Goal: Task Accomplishment & Management: Use online tool/utility

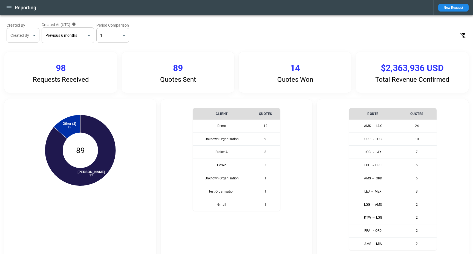
select select "*****"
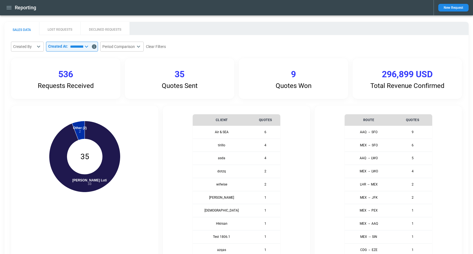
click at [173, 21] on main "**********" at bounding box center [236, 225] width 473 height 421
click at [62, 32] on button "LOST REQUESTS" at bounding box center [59, 28] width 41 height 13
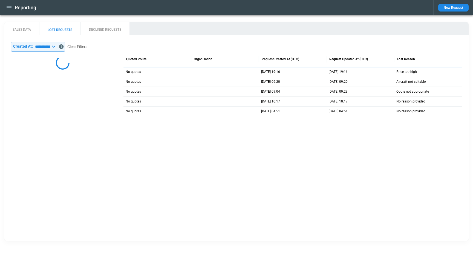
click at [110, 29] on button "DECLINED REQUESTS" at bounding box center [105, 28] width 49 height 13
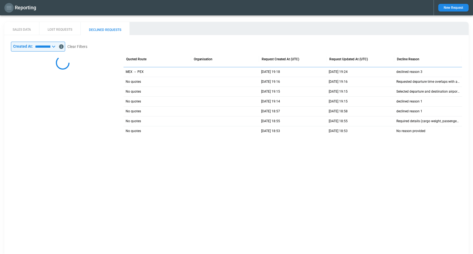
click at [9, 8] on icon "button" at bounding box center [9, 7] width 7 height 7
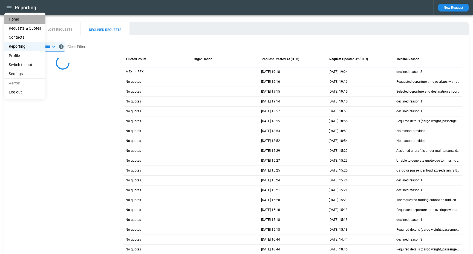
click at [28, 21] on li "Home" at bounding box center [24, 19] width 41 height 9
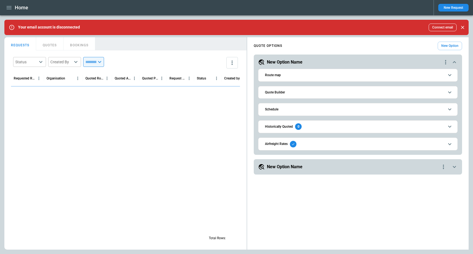
click at [462, 30] on icon "Close" at bounding box center [462, 27] width 5 height 5
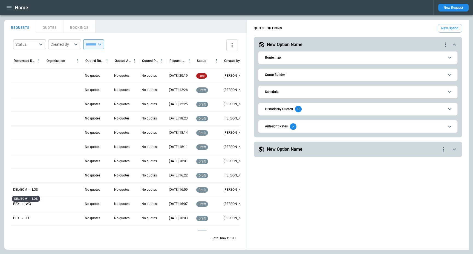
click at [25, 187] on p "DEL/BOM → LOS" at bounding box center [25, 189] width 25 height 5
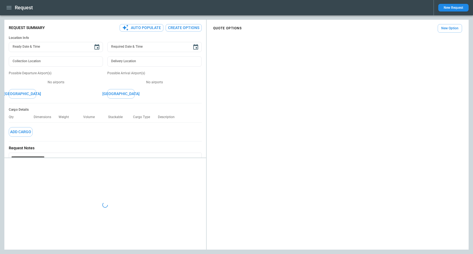
type textarea "*"
type input "**********"
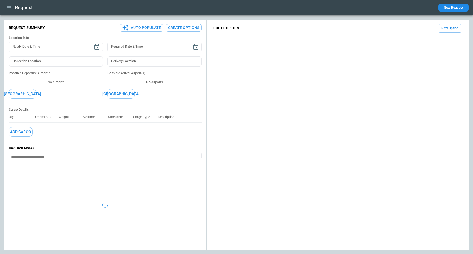
type textarea "*"
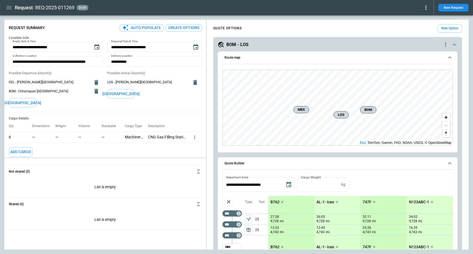
click at [380, 45] on div "BOM→LOS" at bounding box center [330, 44] width 225 height 7
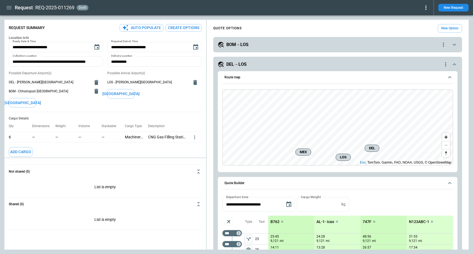
click at [352, 61] on div "DEL→LOS" at bounding box center [330, 64] width 225 height 7
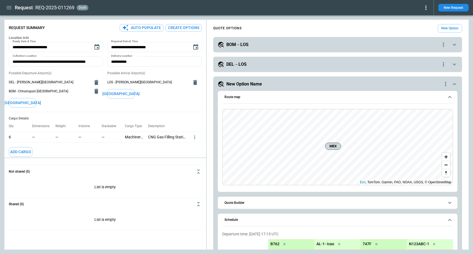
click at [343, 82] on div "New Option Name" at bounding box center [330, 84] width 225 height 7
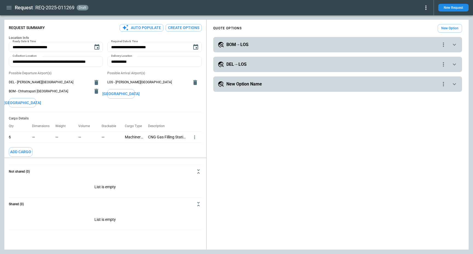
click at [10, 9] on icon "button" at bounding box center [9, 7] width 7 height 7
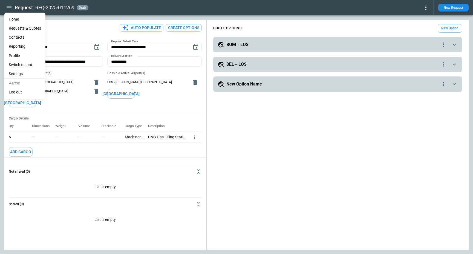
click at [22, 46] on li "Reporting" at bounding box center [24, 46] width 41 height 9
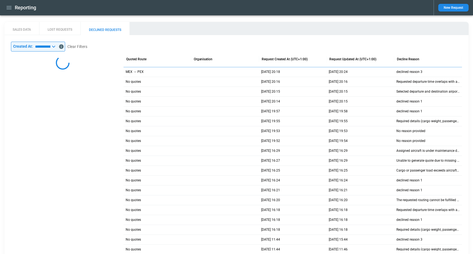
click at [6, 9] on icon "button" at bounding box center [9, 7] width 7 height 7
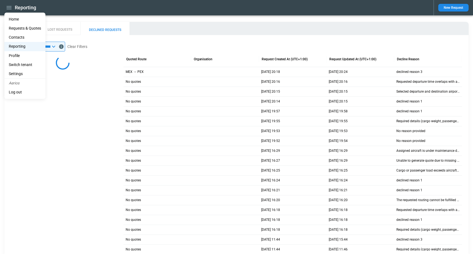
click at [19, 20] on li "Home" at bounding box center [24, 19] width 41 height 9
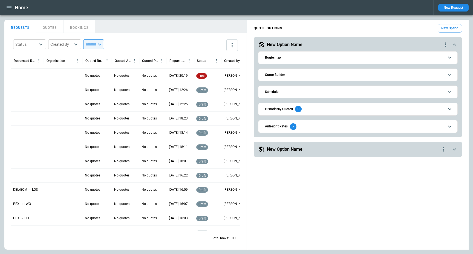
click at [29, 194] on div "DEL/BOM → LOS" at bounding box center [27, 189] width 33 height 14
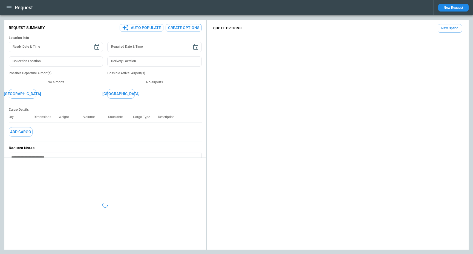
type textarea "*"
type input "**********"
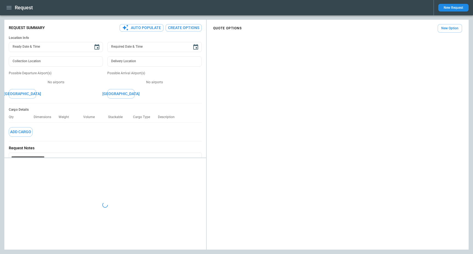
type textarea "*"
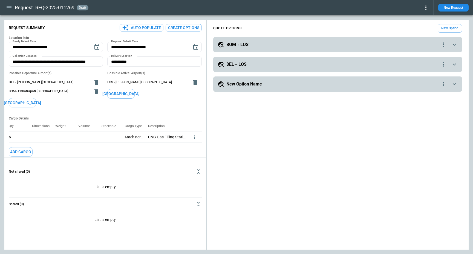
click at [156, 100] on div "Possible Arrival Airport(s) LOS - Murtala Muhammed International Airport Add Ai…" at bounding box center [154, 89] width 94 height 36
click at [266, 53] on div "**********" at bounding box center [338, 58] width 262 height 72
click at [271, 47] on div "BOM→LOS" at bounding box center [329, 44] width 223 height 7
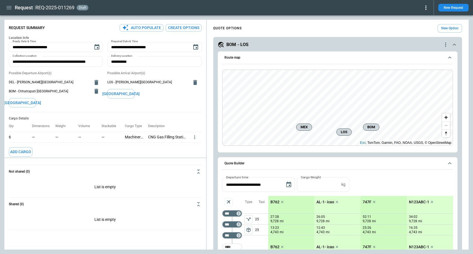
click at [277, 63] on button "Route map" at bounding box center [337, 57] width 231 height 13
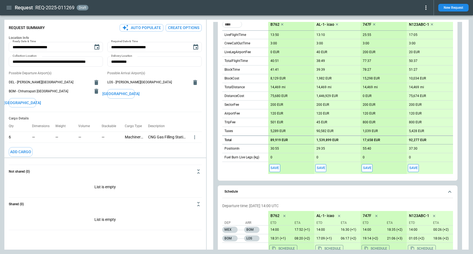
scroll to position [135, 0]
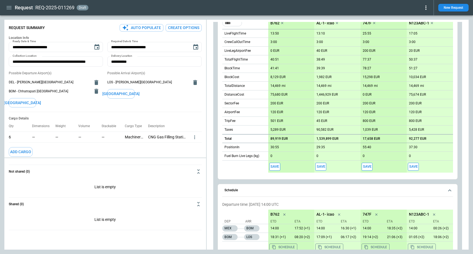
click at [259, 189] on span "Schedule" at bounding box center [335, 190] width 220 height 4
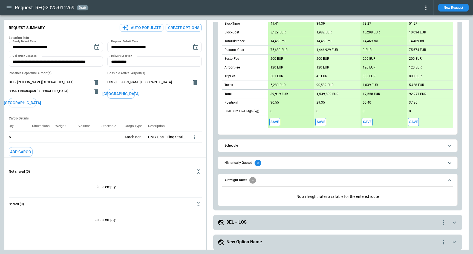
scroll to position [182, 0]
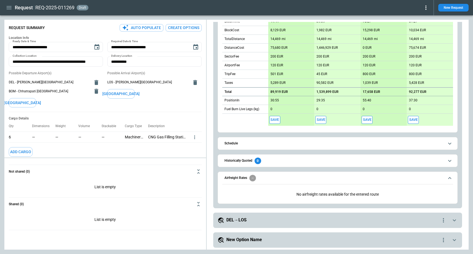
click at [273, 173] on button "Airfreight Rates" at bounding box center [337, 178] width 231 height 13
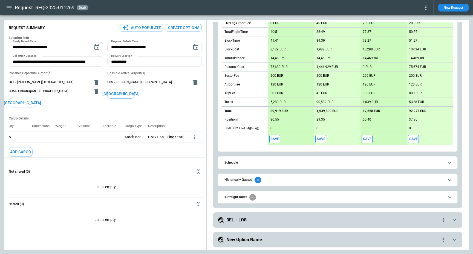
scroll to position [163, 0]
click at [251, 220] on div "DEL→LOS" at bounding box center [329, 220] width 223 height 7
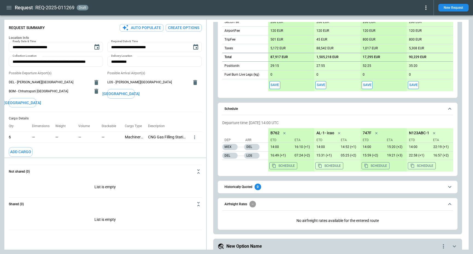
scroll to position [650, 0]
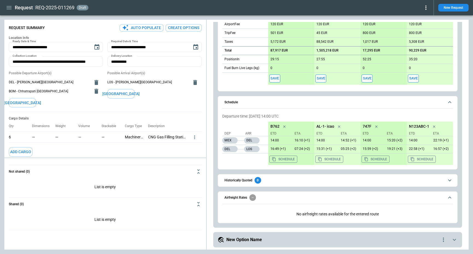
click at [265, 196] on span "Airfreight Rates" at bounding box center [335, 197] width 220 height 7
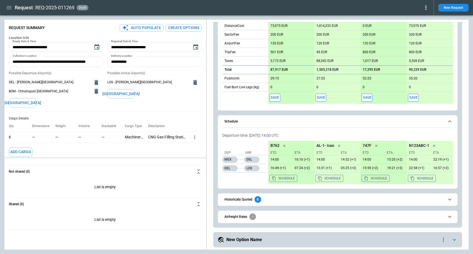
scroll to position [0, 0]
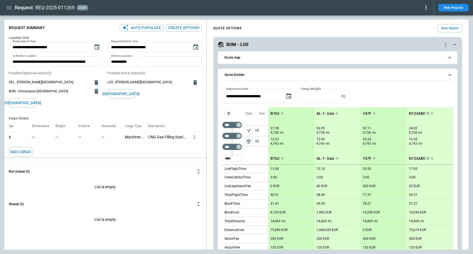
click at [250, 45] on div "BOM→LOS" at bounding box center [330, 44] width 225 height 7
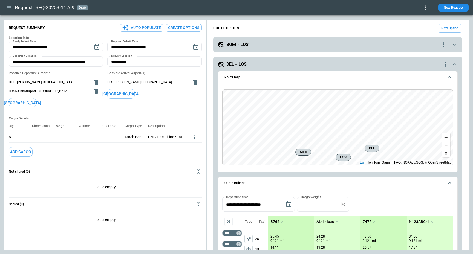
click at [252, 61] on div "DEL→LOS" at bounding box center [330, 64] width 225 height 7
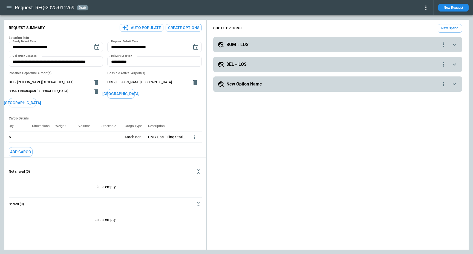
click at [250, 82] on h5 "New Option Name" at bounding box center [244, 84] width 36 height 6
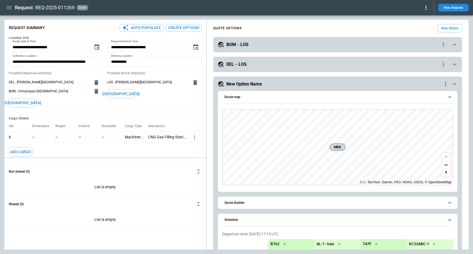
click at [303, 96] on span "Route map" at bounding box center [335, 97] width 220 height 4
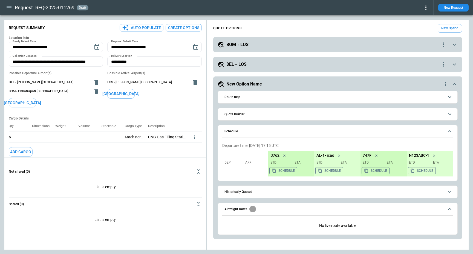
click at [338, 156] on icon "scrollable content" at bounding box center [339, 155] width 2 height 2
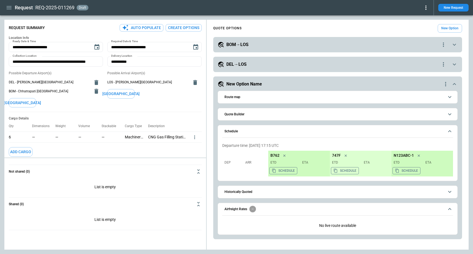
click at [287, 154] on icon "scrollable content" at bounding box center [284, 155] width 5 height 5
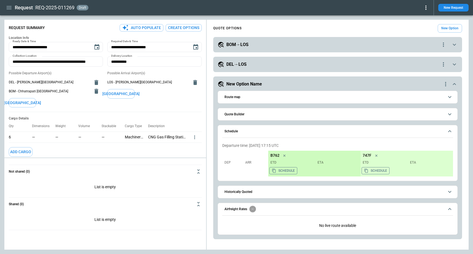
click at [260, 130] on span "Schedule" at bounding box center [335, 132] width 220 height 4
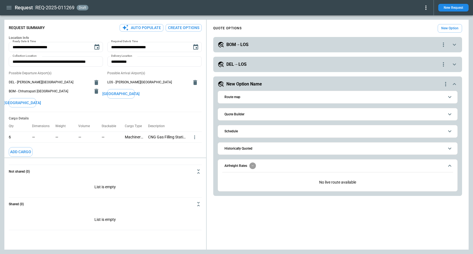
click at [243, 111] on button "Quote Builder" at bounding box center [337, 114] width 231 height 12
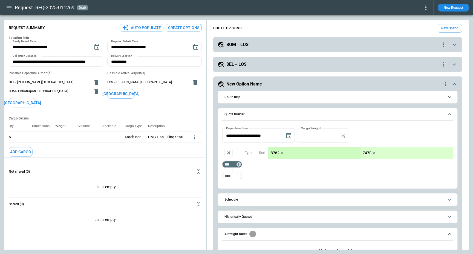
click at [239, 229] on button "Airfreight Rates" at bounding box center [337, 234] width 231 height 13
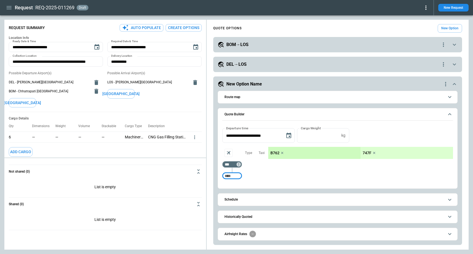
click at [228, 177] on input "Too short" at bounding box center [232, 176] width 18 height 10
type input "*"
type input "***"
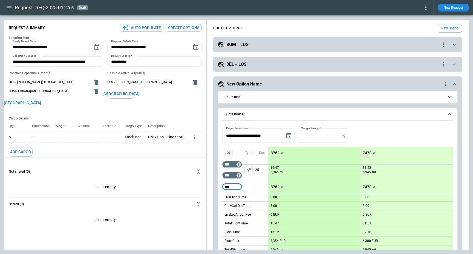
type input "***"
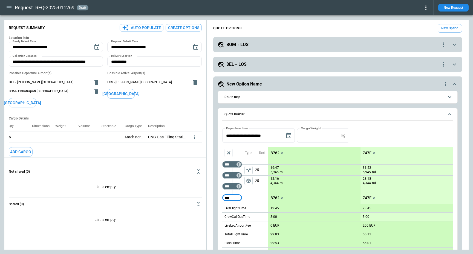
type input "***"
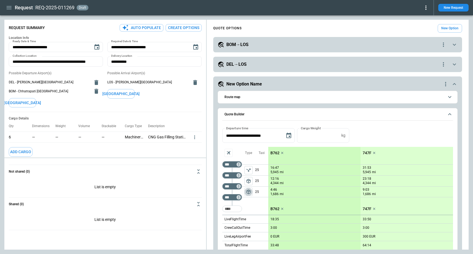
click at [247, 195] on button "package_2" at bounding box center [249, 192] width 8 height 8
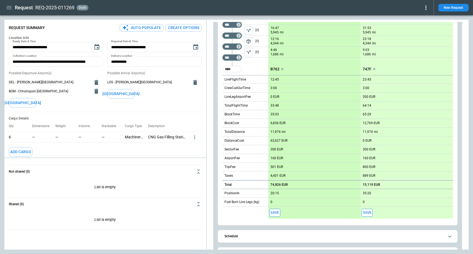
scroll to position [174, 0]
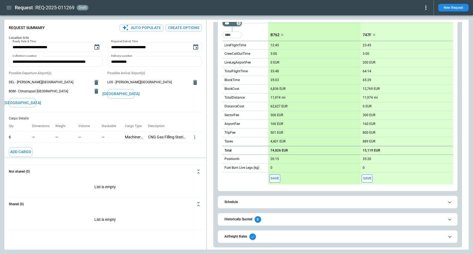
click at [268, 237] on span "Airfreight Rates" at bounding box center [335, 236] width 220 height 7
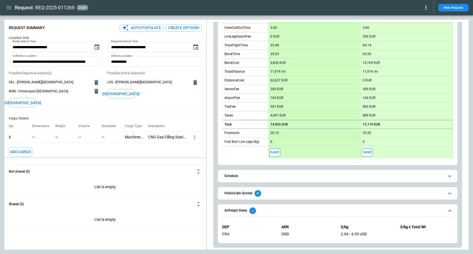
scroll to position [0, 0]
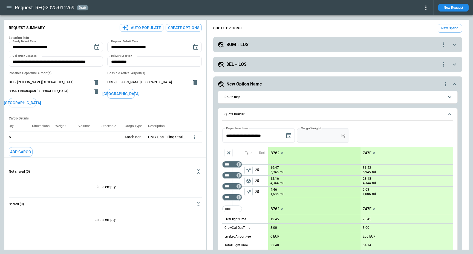
click at [317, 134] on input "*" at bounding box center [318, 135] width 42 height 15
click at [317, 135] on input "*" at bounding box center [318, 135] width 42 height 15
type input "****"
click at [363, 135] on button "Apply" at bounding box center [361, 135] width 18 height 15
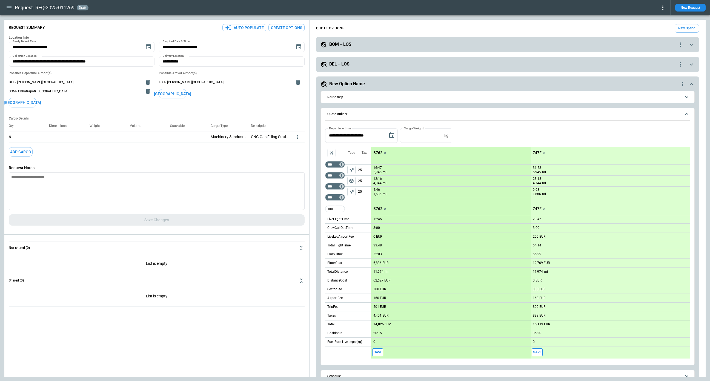
click at [473, 254] on main "**********" at bounding box center [355, 197] width 710 height 365
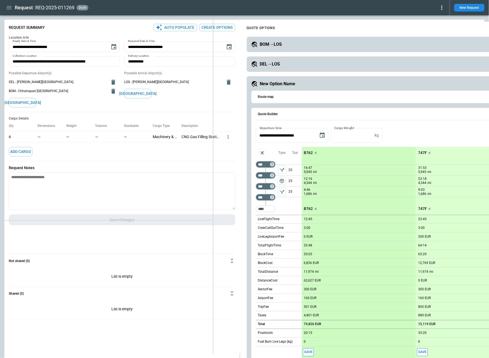
type textarea "*"
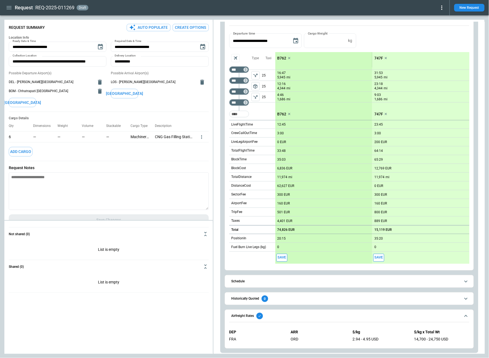
scroll to position [96, 0]
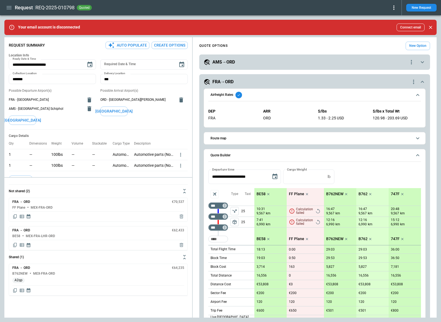
scroll to position [15, 0]
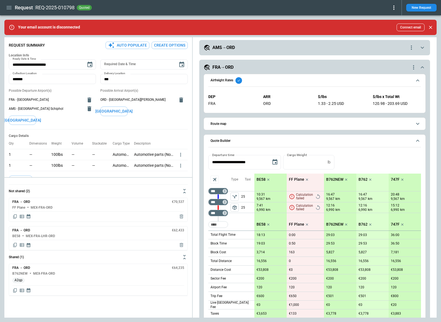
click at [271, 144] on button "Quote Builder" at bounding box center [314, 141] width 212 height 13
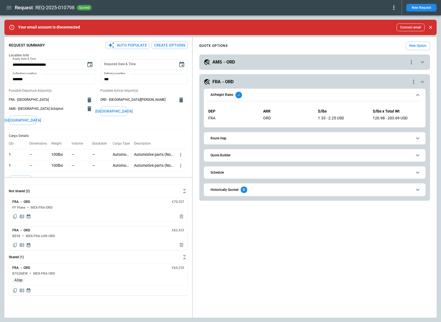
scroll to position [0, 0]
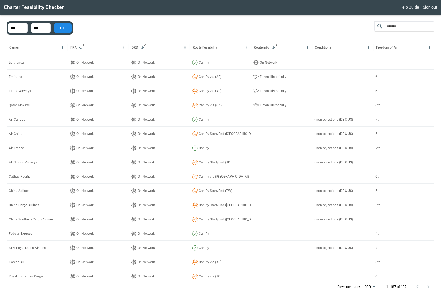
click at [320, 27] on div "​ Carrier FRA 1 ORD 2 Route Feasibility Route info 3 Conditions Freedom of Air …" at bounding box center [220, 157] width 427 height 272
click at [291, 27] on div "​ Carrier FRA 1 ORD 2 Route Feasibility Route info 3 Conditions Freedom of Air …" at bounding box center [220, 157] width 427 height 272
click at [108, 32] on div "​ Carrier FRA 1 ORD 2 Route Feasibility Route info 3 Conditions Freedom of Air …" at bounding box center [220, 157] width 427 height 272
click at [107, 31] on div "​ Carrier FRA 1 ORD 2 Route Feasibility Route info 3 Conditions Freedom of Air …" at bounding box center [220, 157] width 427 height 272
click at [100, 24] on div "​ Carrier FRA 1 ORD 2 Route Feasibility Route info 3 Conditions Freedom of Air …" at bounding box center [220, 157] width 427 height 272
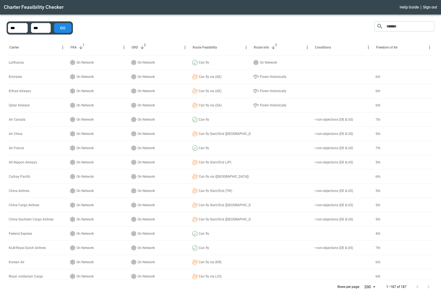
click at [95, 27] on div "​ Carrier FRA 1 ORD 2 Route Feasibility Route info 3 Conditions Freedom of Air …" at bounding box center [220, 157] width 427 height 272
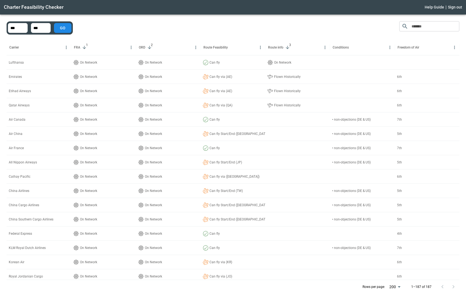
click at [338, 23] on div "​ Carrier FRA 1 ORD 2 Route Feasibility Route info 3 Conditions Freedom of Air …" at bounding box center [233, 157] width 453 height 272
click at [308, 26] on div "​ Carrier FRA 1 ORD 2 Route Feasibility Route info 3 Conditions Freedom of Air …" at bounding box center [233, 157] width 453 height 272
click at [127, 25] on div "​ Carrier FRA 1 ORD 2 Route Feasibility Route info 3 Conditions Freedom of Air …" at bounding box center [233, 157] width 453 height 272
click at [367, 30] on div "​ Carrier FRA 1 ORD 2 Route Feasibility Route info 3 Conditions Freedom of Air …" at bounding box center [233, 157] width 453 height 272
click at [356, 20] on div "*** ​ *** ​ GO ​ Carrier FRA 1 ORD 2 Route Feasibility Route info 3 Conditions …" at bounding box center [233, 159] width 466 height 288
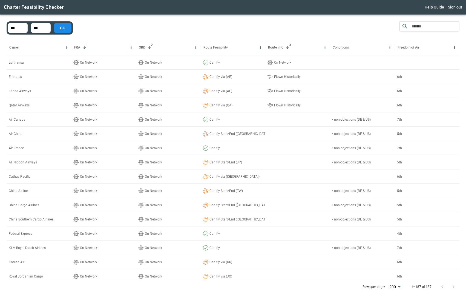
click at [186, 22] on div "​ Carrier FRA 1 ORD 2 Route Feasibility Route info 3 Conditions Freedom of Air …" at bounding box center [233, 157] width 453 height 272
click at [285, 28] on div "​ Carrier FRA 1 ORD 2 Route Feasibility Route info 3 Conditions Freedom of Air …" at bounding box center [233, 157] width 453 height 272
click at [290, 29] on div "​ Carrier FRA 1 ORD 2 Route Feasibility Route info 3 Conditions Freedom of Air …" at bounding box center [233, 157] width 453 height 272
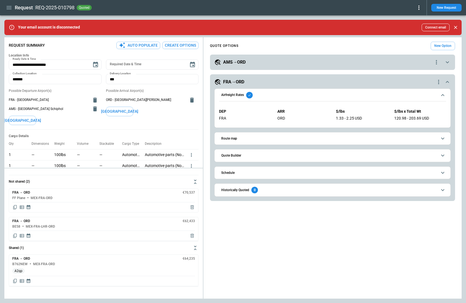
click at [263, 93] on span "Airfreight Rates" at bounding box center [329, 95] width 216 height 7
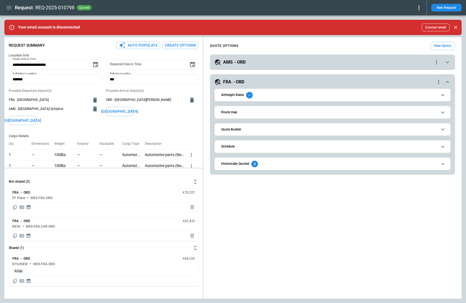
click at [255, 129] on span "Quote Builder" at bounding box center [329, 130] width 216 height 4
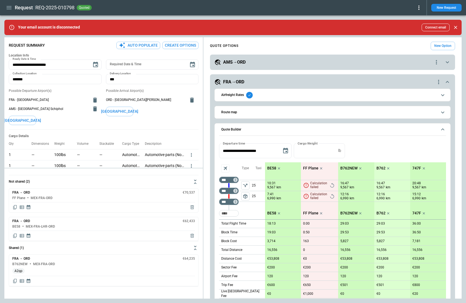
click at [256, 117] on button "Route map" at bounding box center [332, 112] width 227 height 12
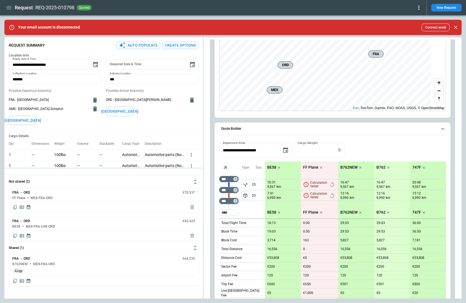
scroll to position [122, 0]
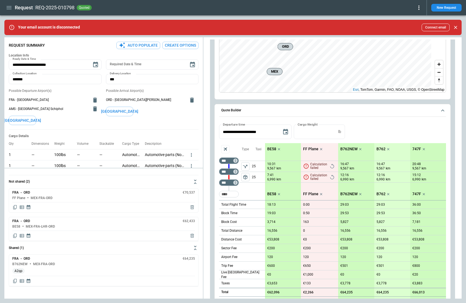
click at [322, 149] on icon "scrollable content" at bounding box center [320, 148] width 5 height 5
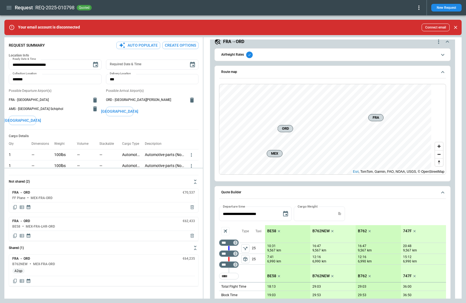
scroll to position [12, 0]
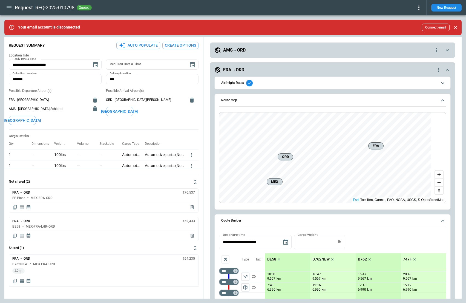
click at [317, 98] on span "Route map" at bounding box center [329, 100] width 216 height 4
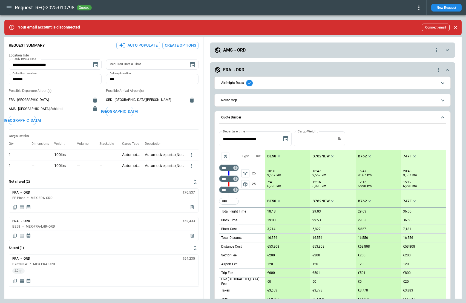
click at [303, 84] on span "Airfreight Rates" at bounding box center [329, 83] width 216 height 7
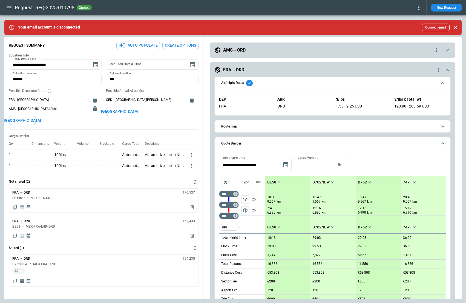
click at [303, 84] on span "Airfreight Rates" at bounding box center [329, 83] width 216 height 7
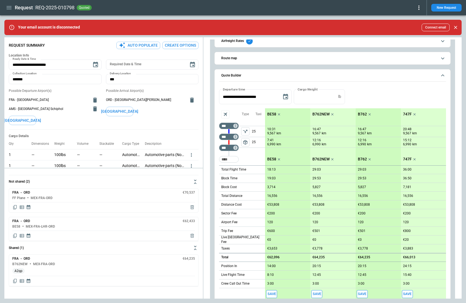
scroll to position [103, 0]
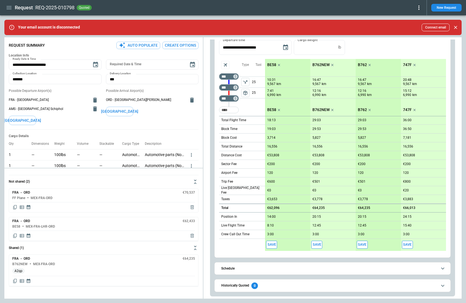
click at [252, 285] on div "0" at bounding box center [254, 285] width 7 height 7
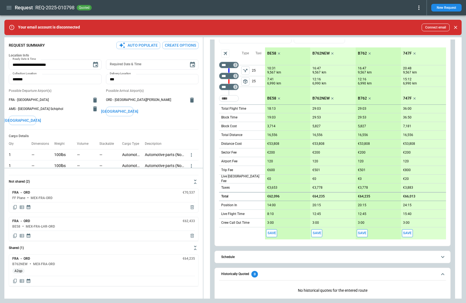
scroll to position [123, 0]
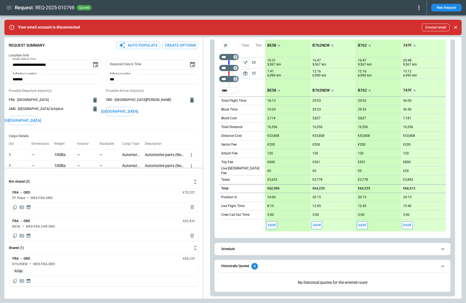
click at [289, 268] on span "Historically Quoted 0" at bounding box center [329, 266] width 216 height 7
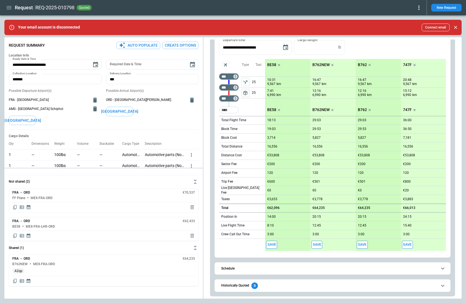
scroll to position [103, 0]
click at [151, 126] on div "**********" at bounding box center [104, 93] width 190 height 72
click at [366, 270] on button "Schedule" at bounding box center [332, 268] width 227 height 12
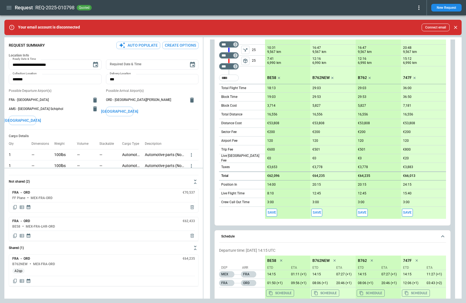
scroll to position [164, 0]
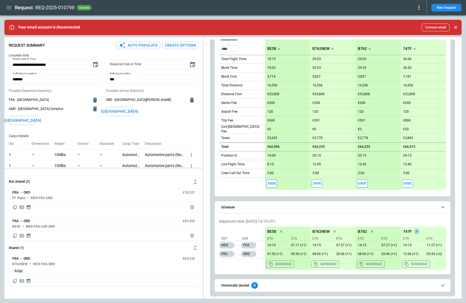
click at [337, 230] on icon "scrollable content" at bounding box center [334, 230] width 5 height 5
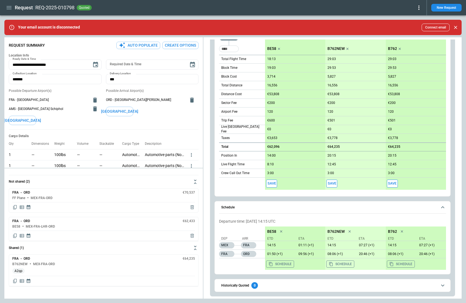
click at [284, 230] on icon "scrollable content" at bounding box center [280, 230] width 5 height 5
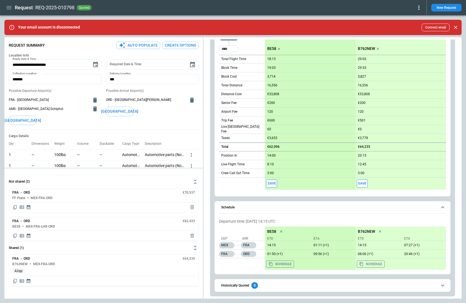
click at [402, 219] on p "Departure time: [DATE] 14:15 UTC" at bounding box center [332, 221] width 227 height 5
